Goal: Find specific page/section: Find specific page/section

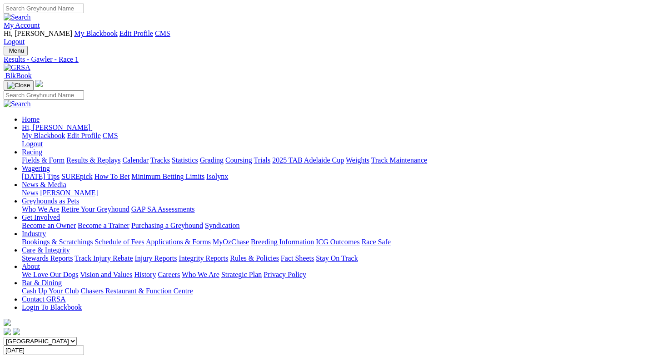
click at [103, 156] on link "Results & Replays" at bounding box center [93, 160] width 54 height 8
click at [40, 28] on img at bounding box center [40, 28] width 0 height 0
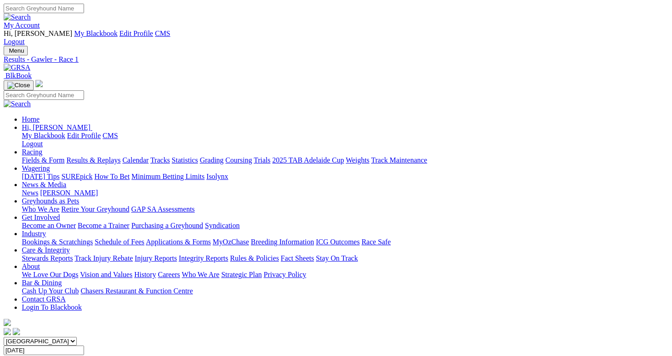
drag, startPoint x: 0, startPoint y: 0, endPoint x: 600, endPoint y: 7, distance: 599.7
click at [40, 21] on link "My Account" at bounding box center [22, 25] width 36 height 8
